Goal: Find specific page/section: Find specific page/section

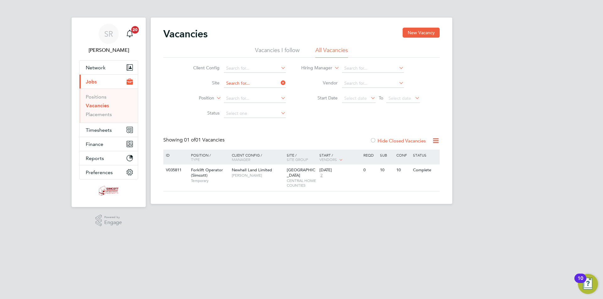
click at [267, 81] on input at bounding box center [255, 83] width 62 height 9
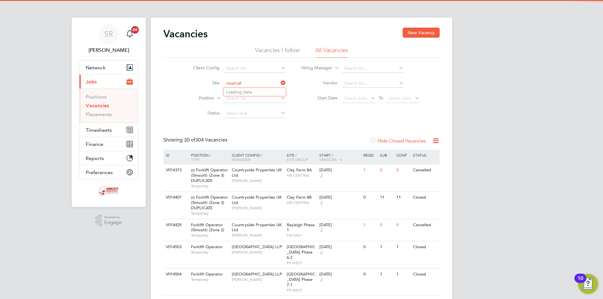
type input "Newhall 2B East"
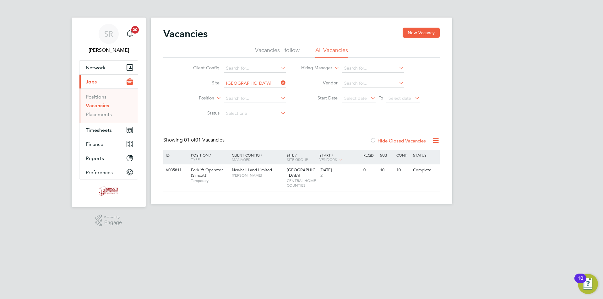
click at [279, 82] on icon at bounding box center [279, 82] width 0 height 9
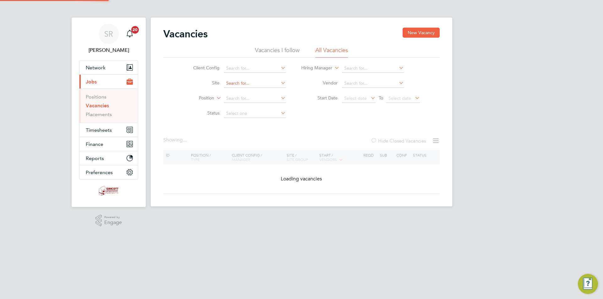
click at [249, 84] on input at bounding box center [255, 83] width 62 height 9
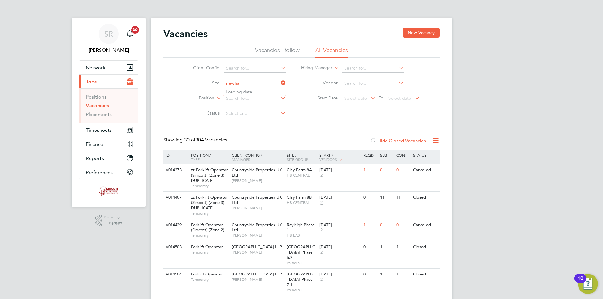
type input "Newhall 2B East"
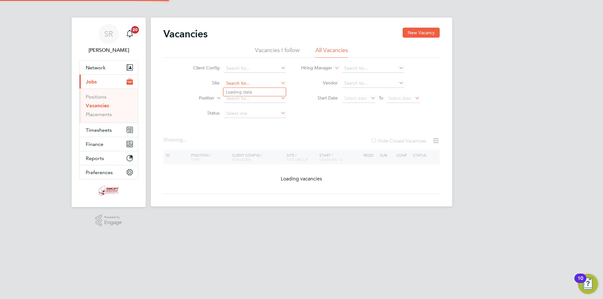
click at [262, 83] on input at bounding box center [255, 83] width 62 height 9
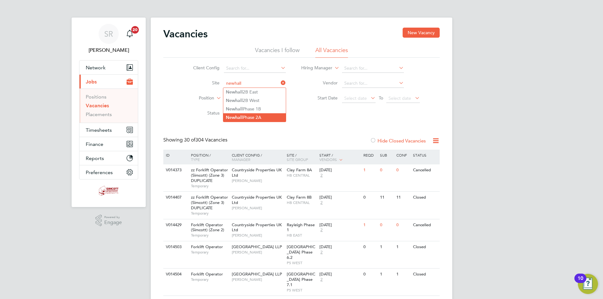
type input "Newhall Phase 2A"
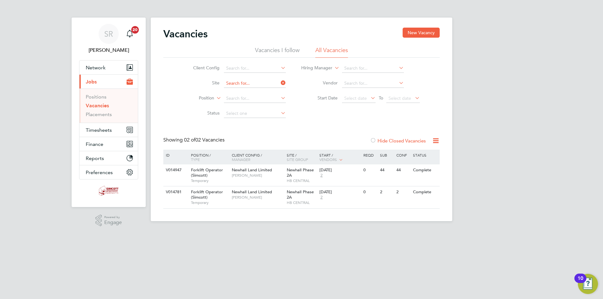
click at [267, 82] on input at bounding box center [255, 83] width 62 height 9
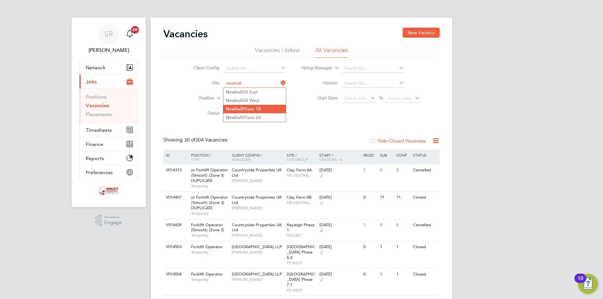
click at [266, 109] on li "Newhall Phase 1B" at bounding box center [254, 109] width 62 height 8
type input "Newhall Phase 1B"
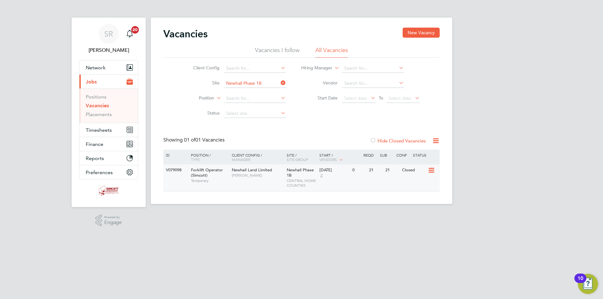
click at [293, 172] on span "Newhall Phase 1B" at bounding box center [300, 172] width 27 height 11
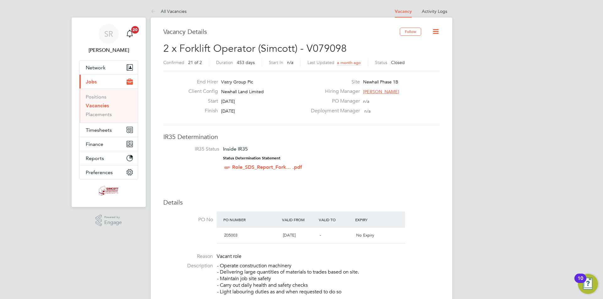
click at [433, 33] on icon at bounding box center [436, 32] width 8 height 8
click at [424, 108] on div "Deployment Manager n/a" at bounding box center [374, 113] width 135 height 10
click at [436, 30] on icon at bounding box center [436, 32] width 8 height 8
click at [413, 46] on li "Edit Vacancy" at bounding box center [421, 46] width 36 height 9
drag, startPoint x: 173, startPoint y: 11, endPoint x: 212, endPoint y: 16, distance: 39.2
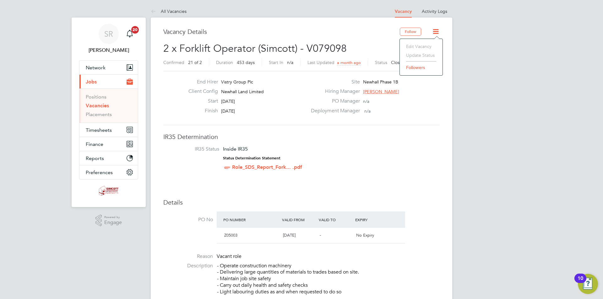
click at [173, 11] on link "All Vacancies" at bounding box center [169, 11] width 36 height 6
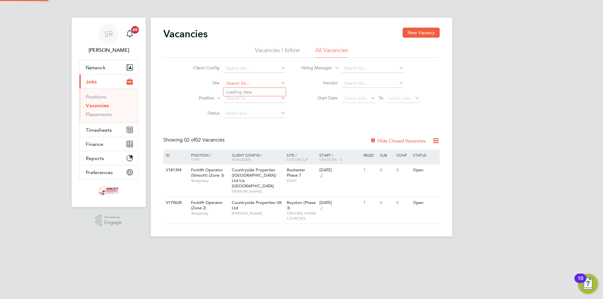
click at [242, 81] on input at bounding box center [255, 83] width 62 height 9
click at [254, 106] on li "Newhall Phase 1B" at bounding box center [254, 109] width 62 height 8
type input "Newhall Phase 1B"
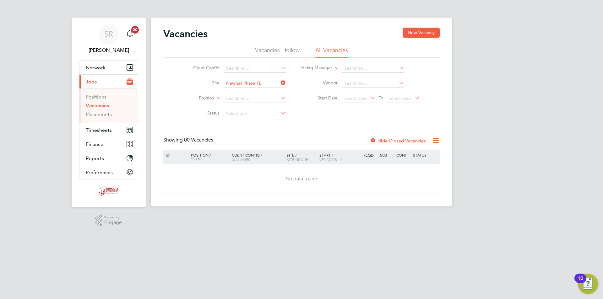
click at [373, 140] on div at bounding box center [373, 141] width 6 height 6
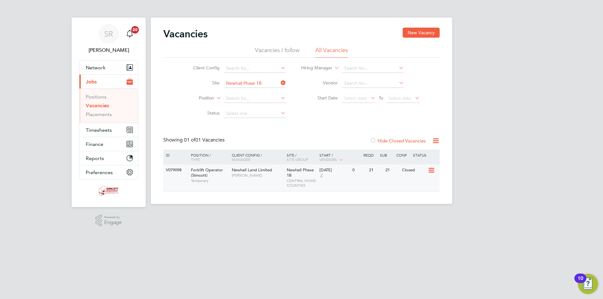
click at [299, 169] on span "Newhall Phase 1B" at bounding box center [300, 172] width 27 height 11
click at [495, 160] on div "SR [PERSON_NAME] Notifications 20 Applications: Network Team Members Businesses…" at bounding box center [301, 107] width 603 height 214
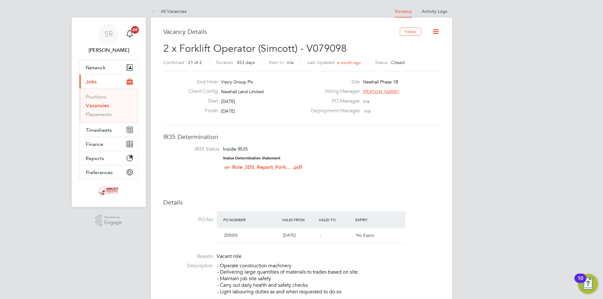
click at [436, 30] on icon at bounding box center [436, 32] width 8 height 8
